Goal: Find specific fact: Find specific fact

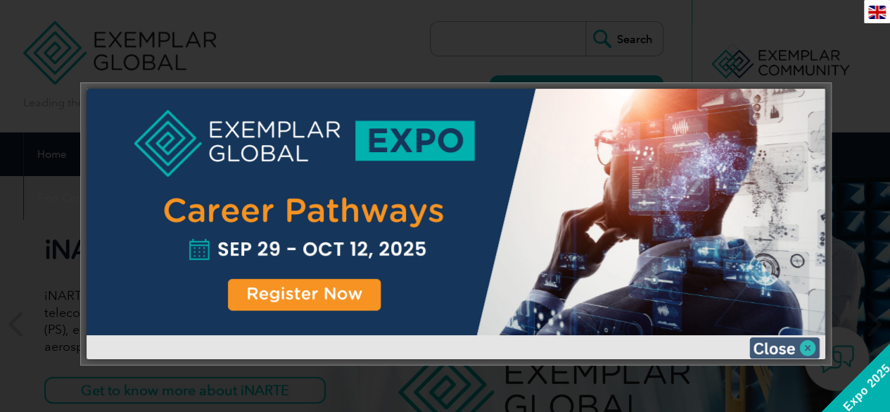
click at [776, 341] on img at bounding box center [784, 347] width 70 height 21
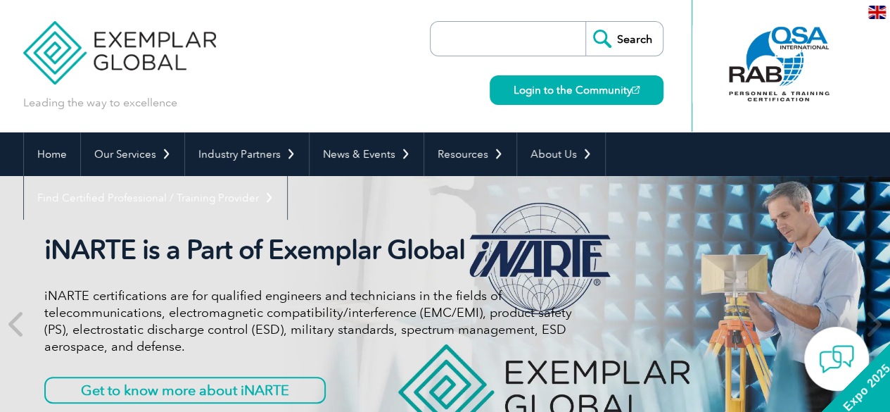
click at [533, 40] on input "search" at bounding box center [512, 39] width 148 height 34
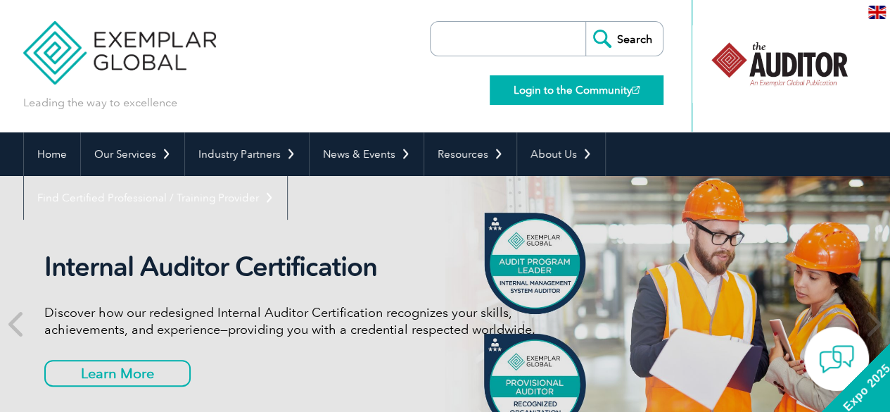
paste input "012509IN-QMSLATC008"
type input "012509IN-QMSLATC008"
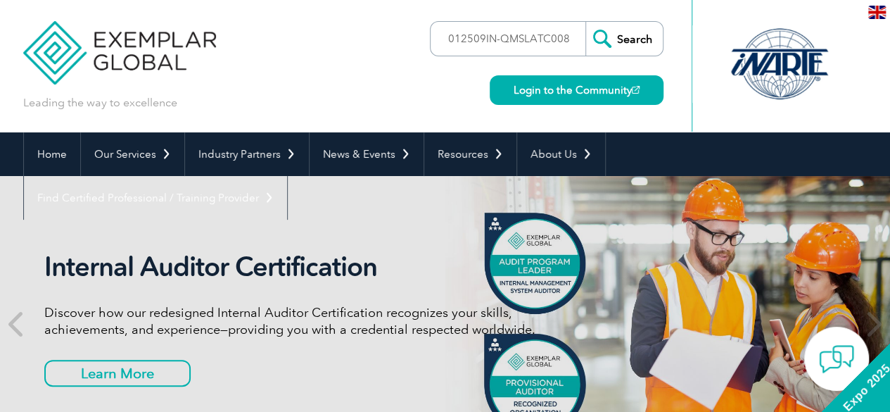
click at [633, 46] on input "Search" at bounding box center [623, 39] width 77 height 34
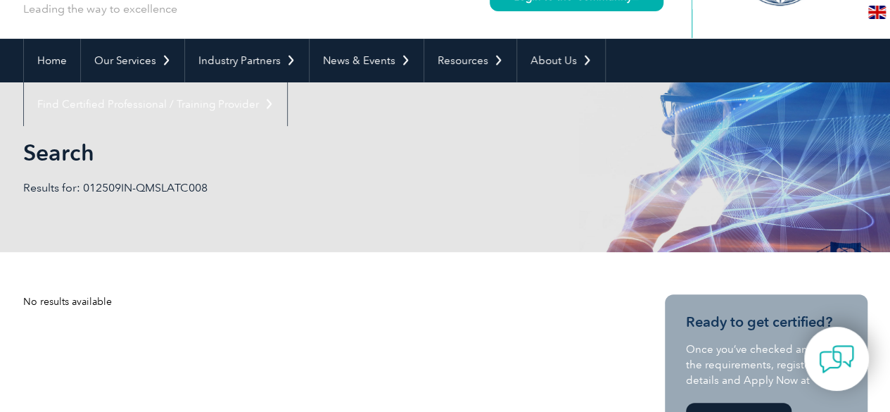
scroll to position [92, 0]
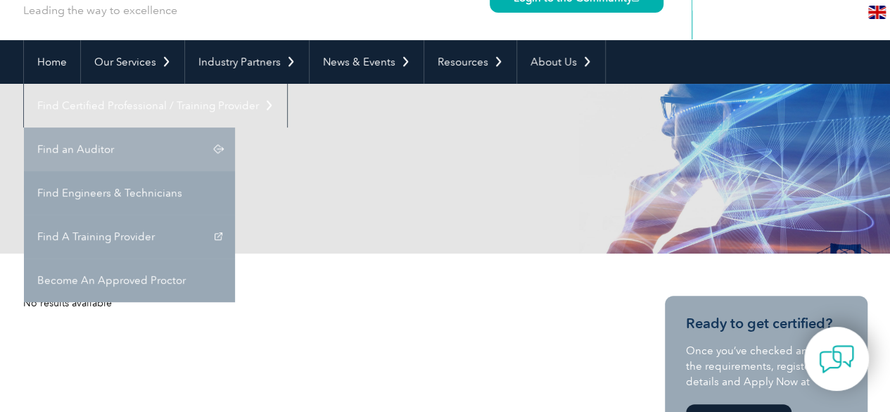
click at [235, 127] on link "Find an Auditor" at bounding box center [129, 149] width 211 height 44
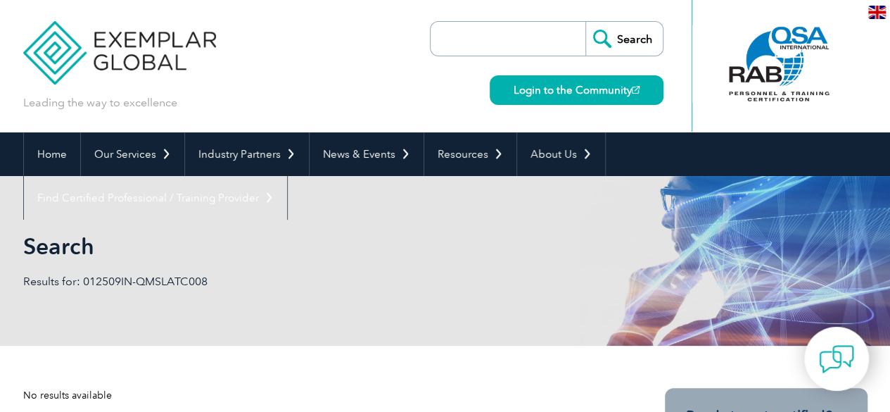
scroll to position [1, 0]
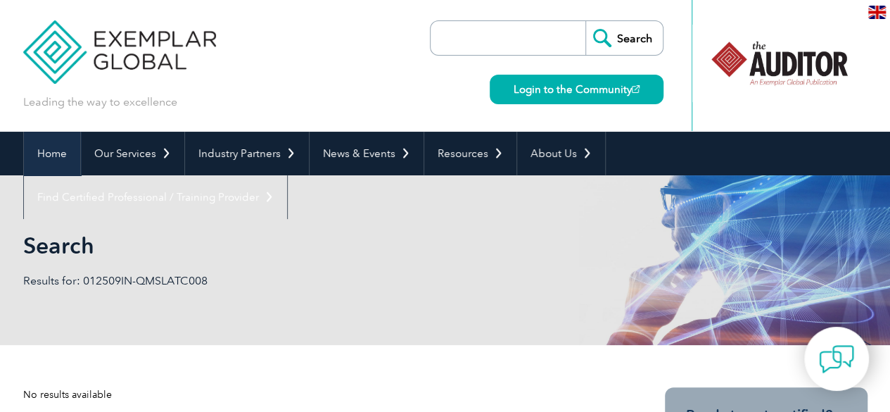
click at [61, 155] on link "Home" at bounding box center [52, 154] width 56 height 44
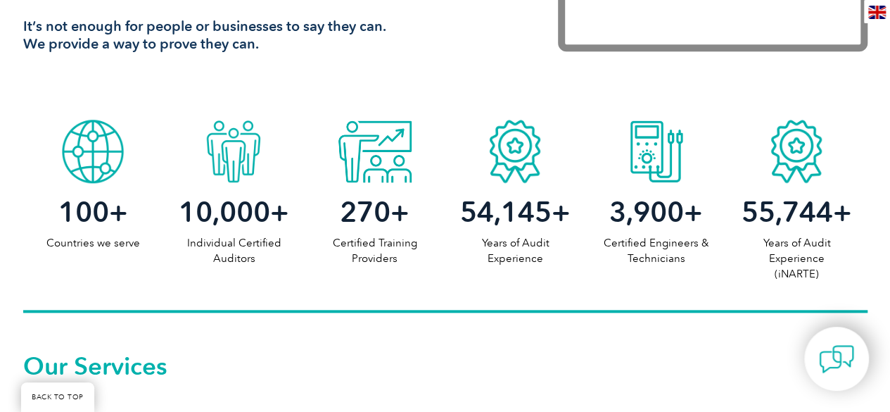
scroll to position [664, 0]
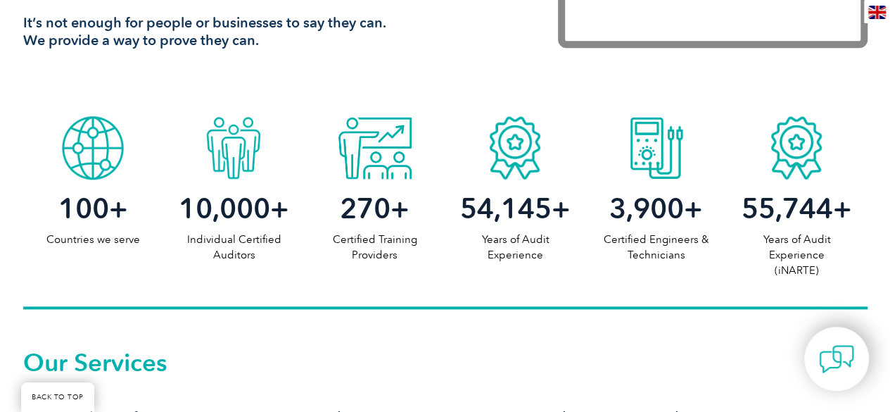
click at [237, 156] on div at bounding box center [233, 144] width 141 height 70
click at [248, 206] on span "10,000" at bounding box center [224, 208] width 91 height 34
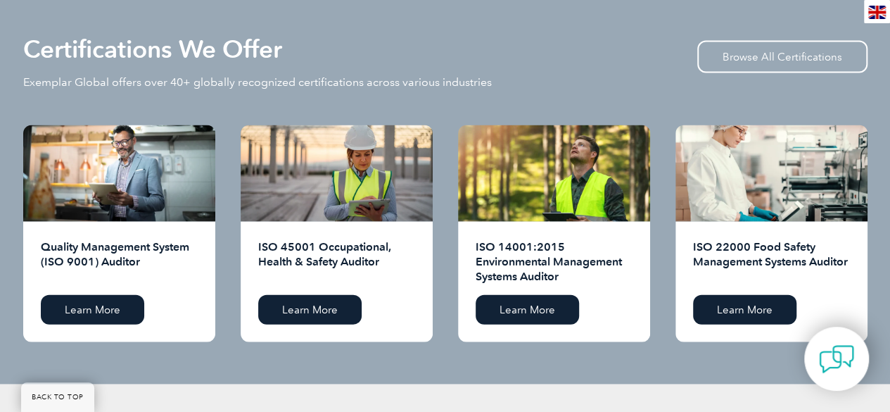
scroll to position [1415, 0]
